Goal: Information Seeking & Learning: Learn about a topic

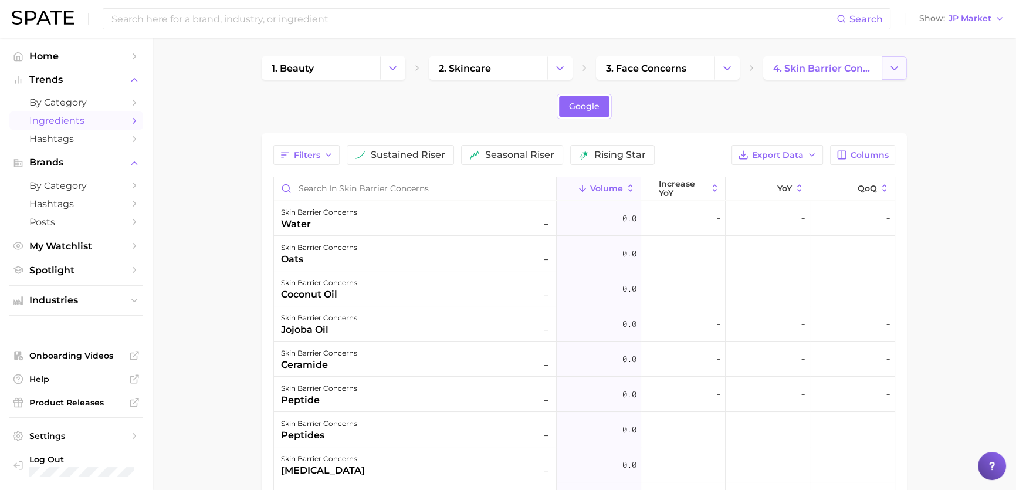
click at [895, 67] on icon "Change Category" at bounding box center [894, 68] width 12 height 12
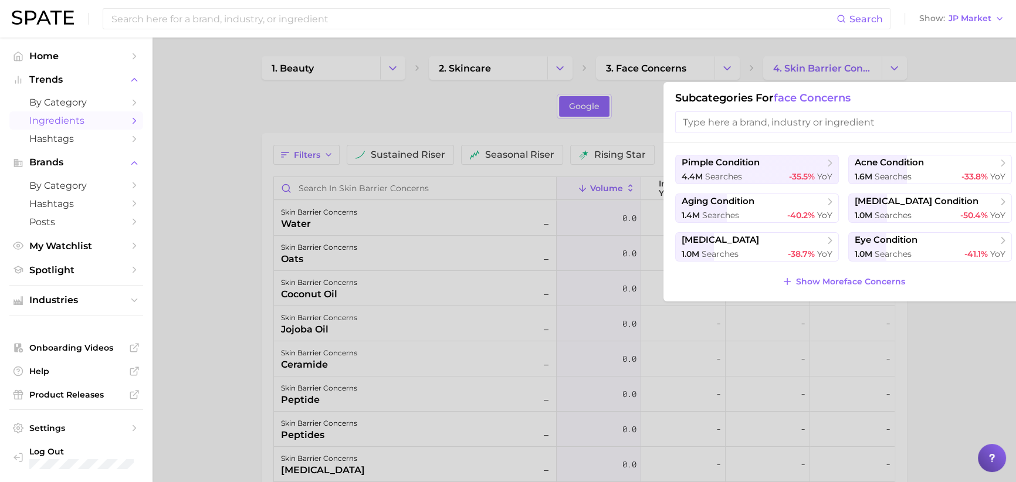
click at [762, 120] on input "search" at bounding box center [843, 122] width 337 height 22
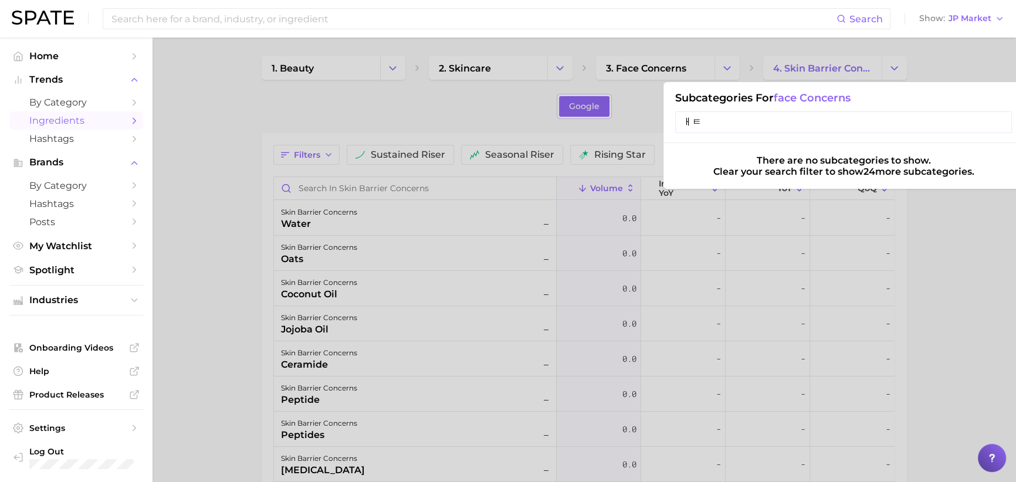
type input "ㅐ"
type input "oxi"
click at [954, 86] on div "Subcategories for face concerns oxi" at bounding box center [843, 112] width 360 height 61
click at [915, 72] on div at bounding box center [508, 241] width 1016 height 482
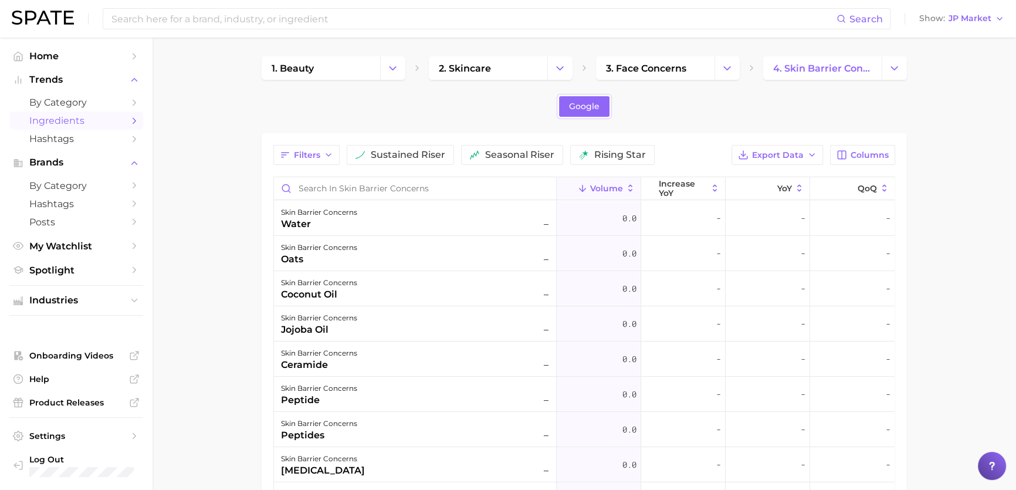
click at [742, 59] on div "1. beauty 2. skincare 3. face concerns 4. skin barrier concerns" at bounding box center [584, 67] width 645 height 23
click at [739, 60] on button "Change Category" at bounding box center [726, 67] width 25 height 23
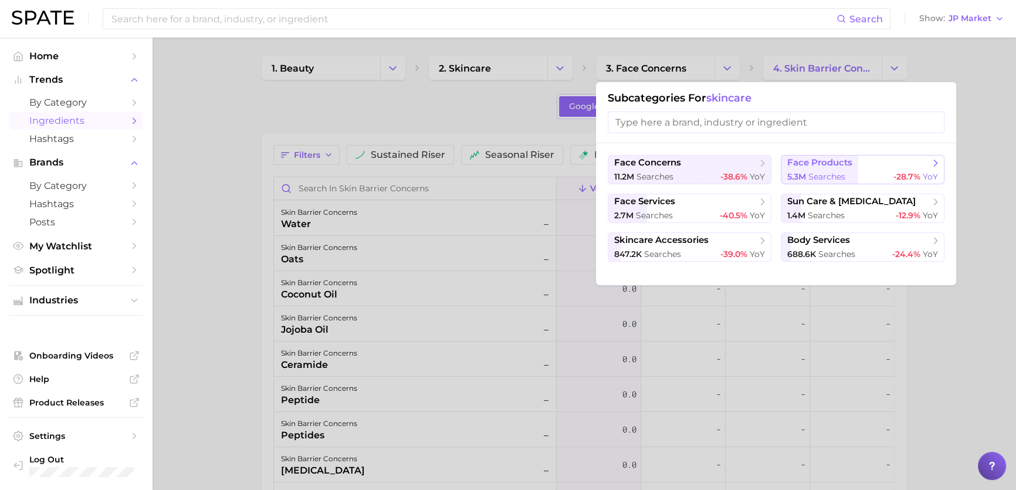
click at [898, 164] on span "face products" at bounding box center [858, 163] width 143 height 12
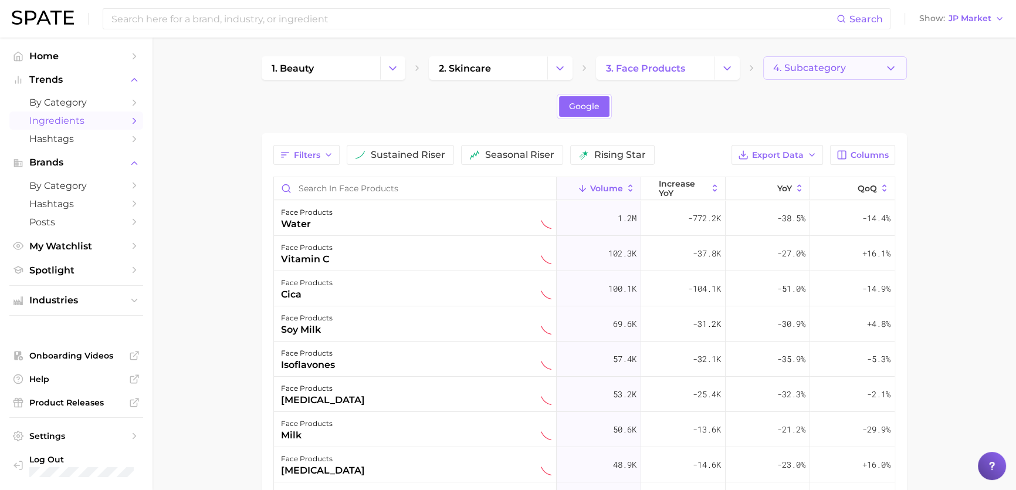
click at [774, 64] on span "4. Subcategory" at bounding box center [809, 68] width 73 height 11
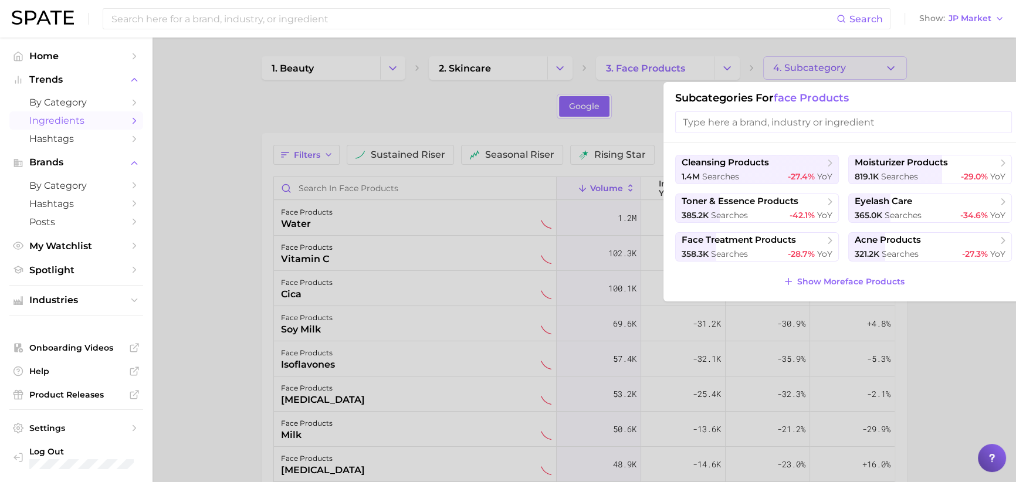
click at [778, 67] on div at bounding box center [508, 241] width 1016 height 482
